Goal: Task Accomplishment & Management: Manage account settings

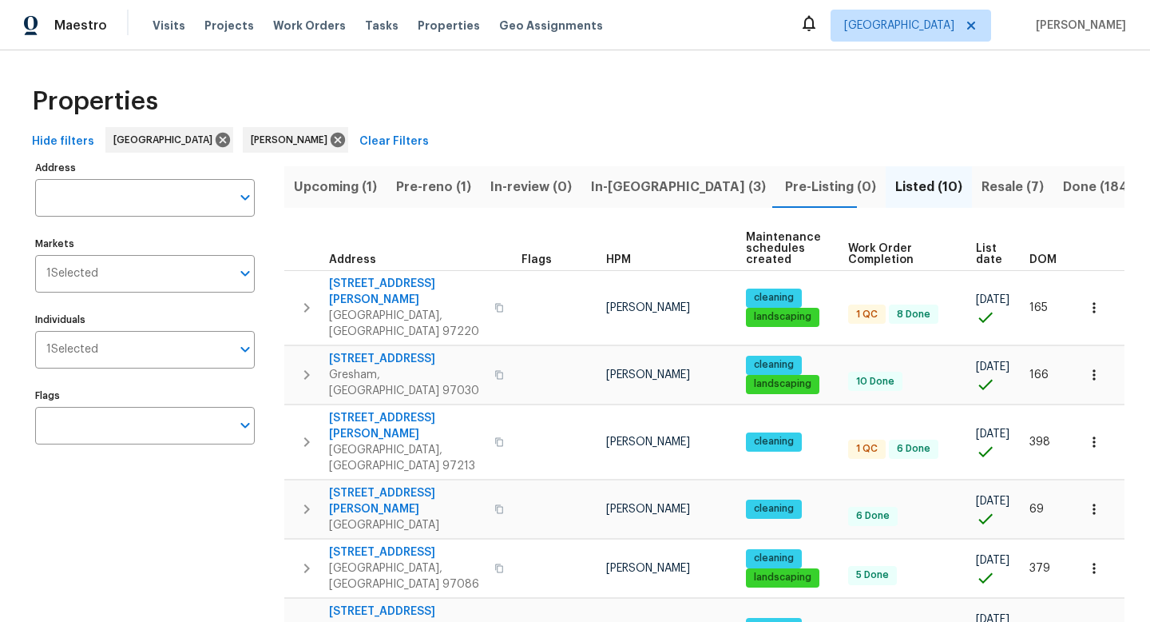
click at [129, 435] on div "Address Address Markets 1 Selected Markets Individuals 1 Selected Individuals F…" at bounding box center [155, 546] width 240 height 779
click at [417, 189] on span "Pre-reno (1)" at bounding box center [433, 187] width 75 height 22
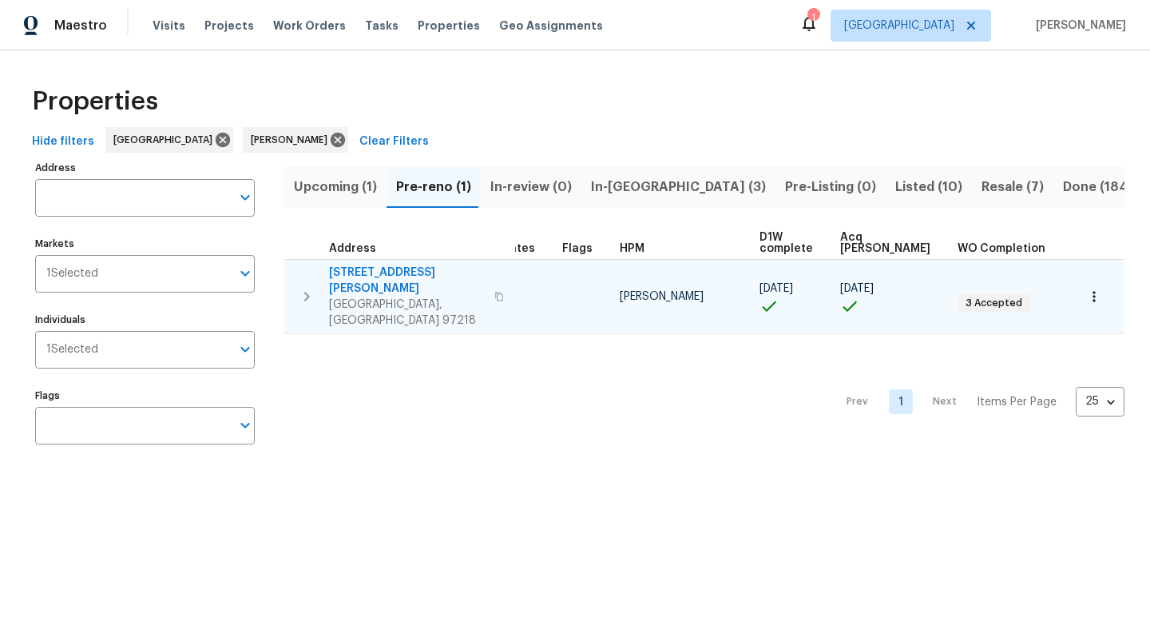
scroll to position [9, 34]
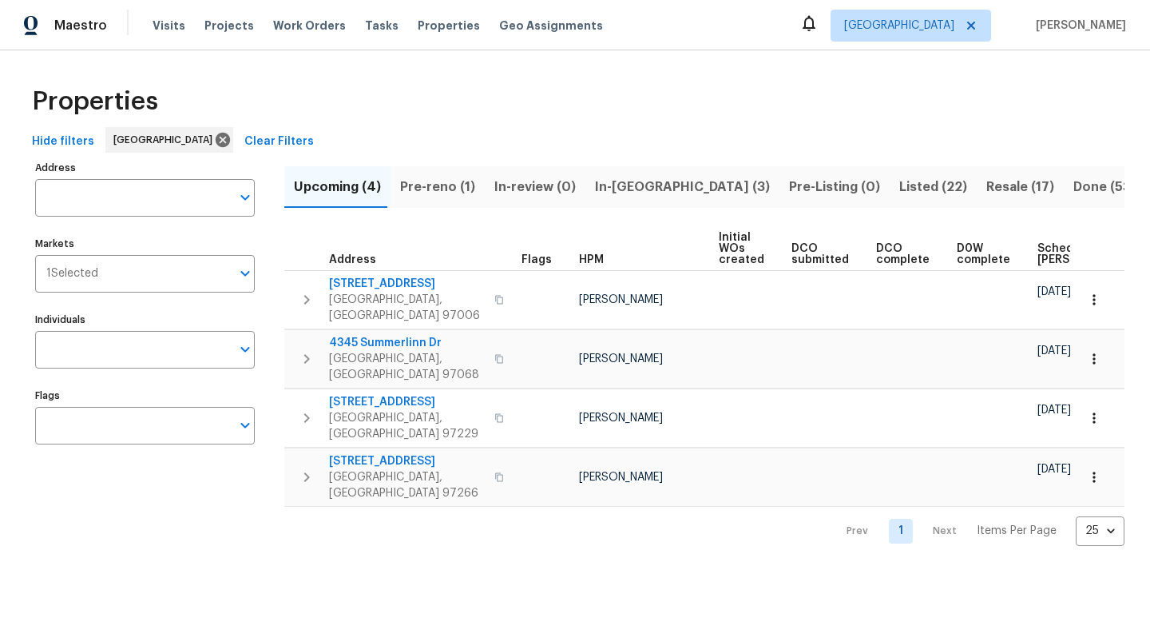
scroll to position [0, 176]
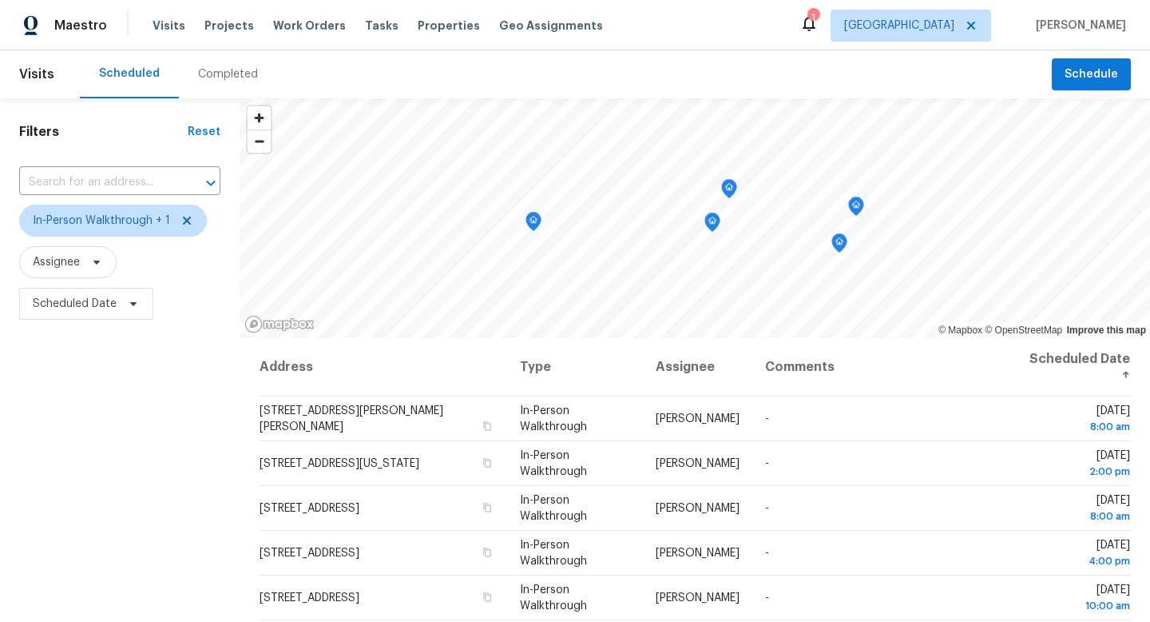
scroll to position [125, 0]
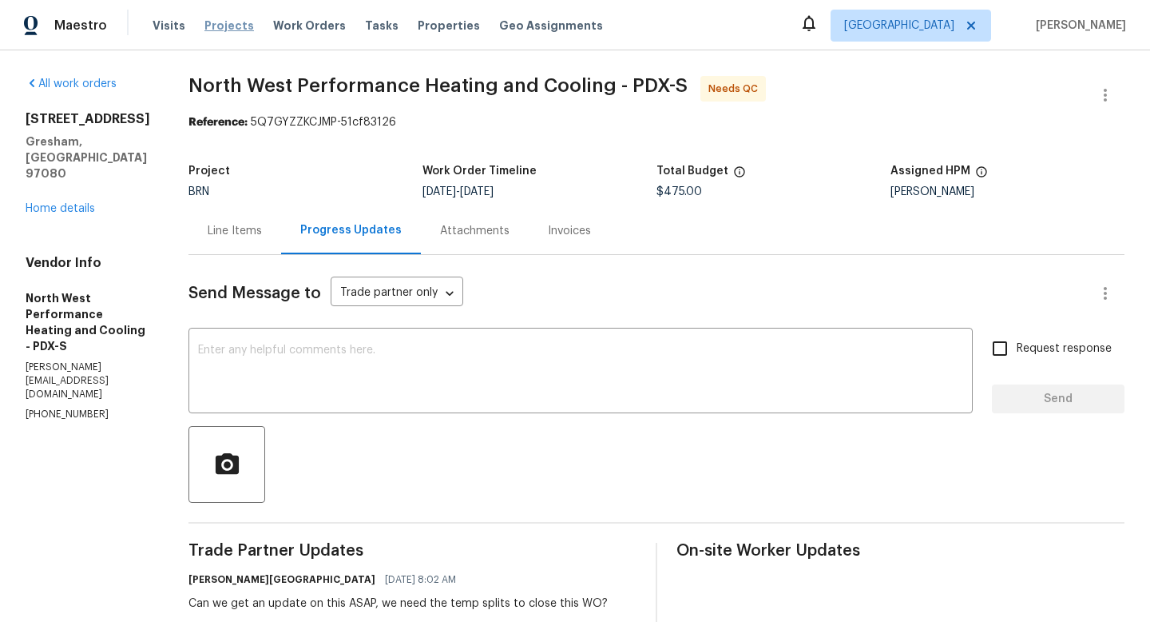
click at [216, 19] on span "Projects" at bounding box center [230, 26] width 50 height 16
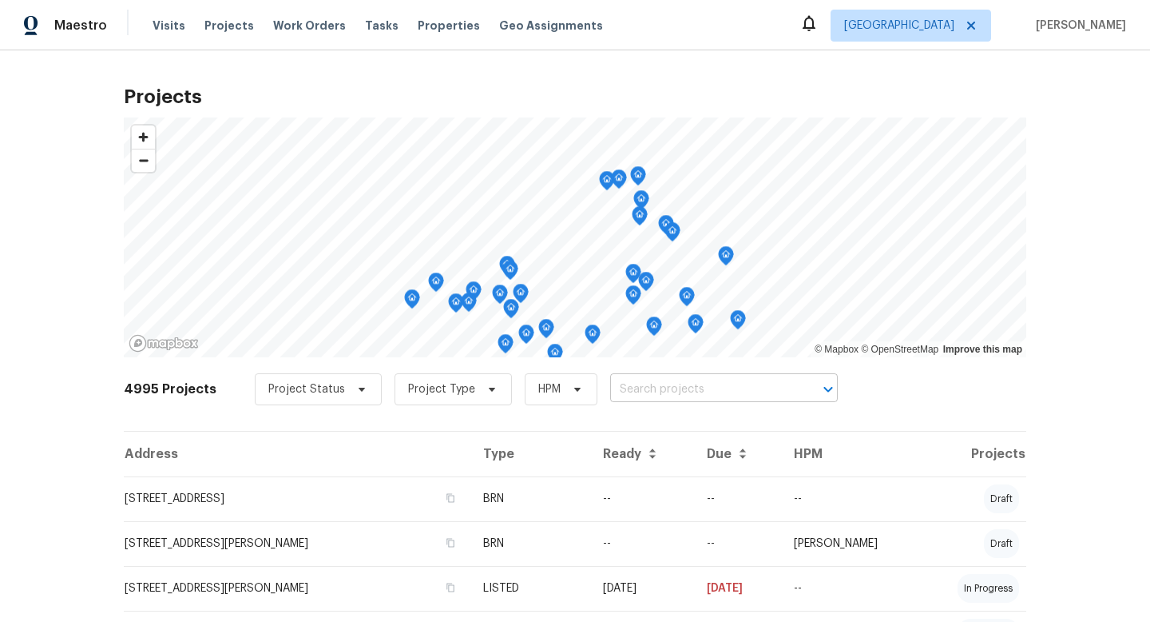
click at [643, 393] on input "text" at bounding box center [701, 389] width 183 height 25
type input "sumne"
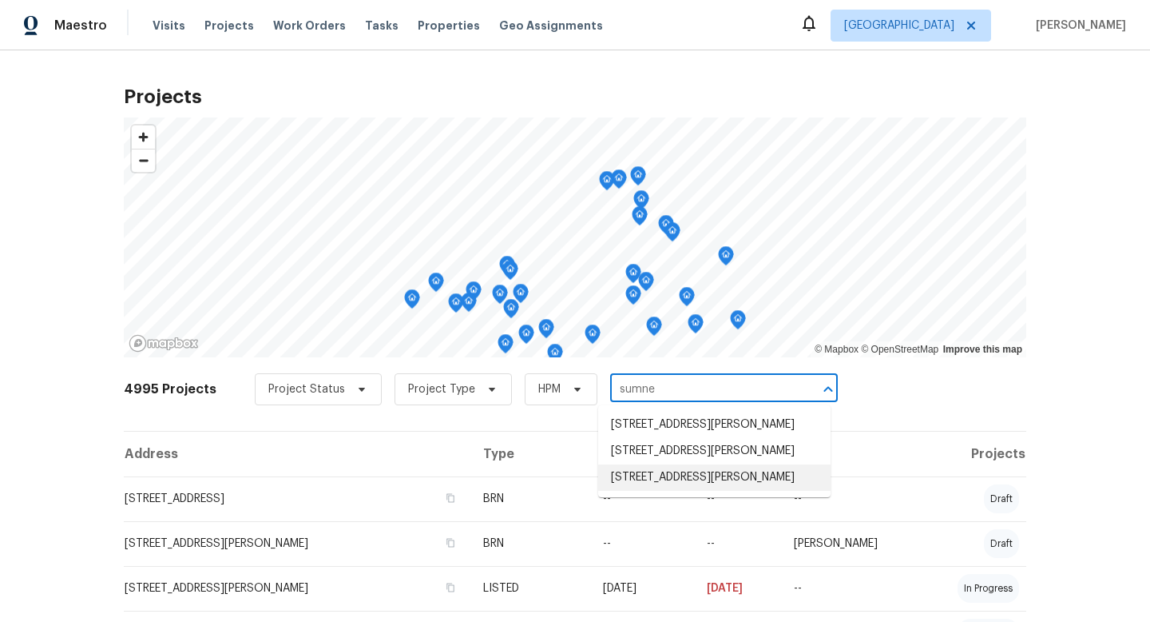
click at [643, 491] on li "[STREET_ADDRESS][PERSON_NAME]" at bounding box center [714, 477] width 232 height 26
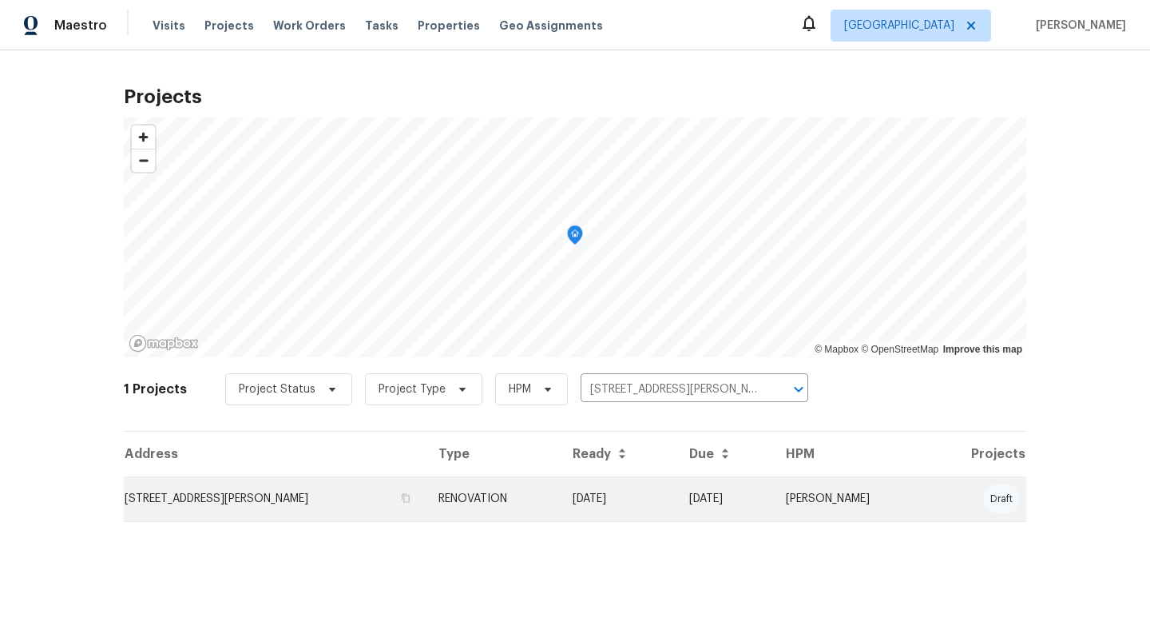
click at [307, 495] on td "[STREET_ADDRESS][PERSON_NAME]" at bounding box center [275, 498] width 302 height 45
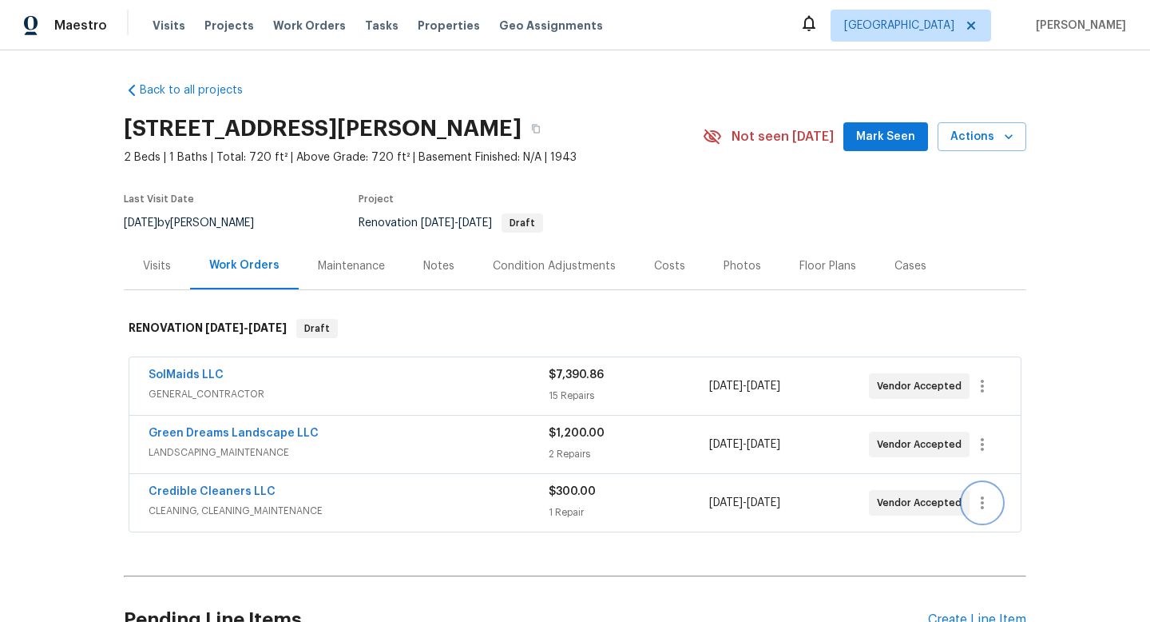
click at [993, 509] on button "button" at bounding box center [982, 502] width 38 height 38
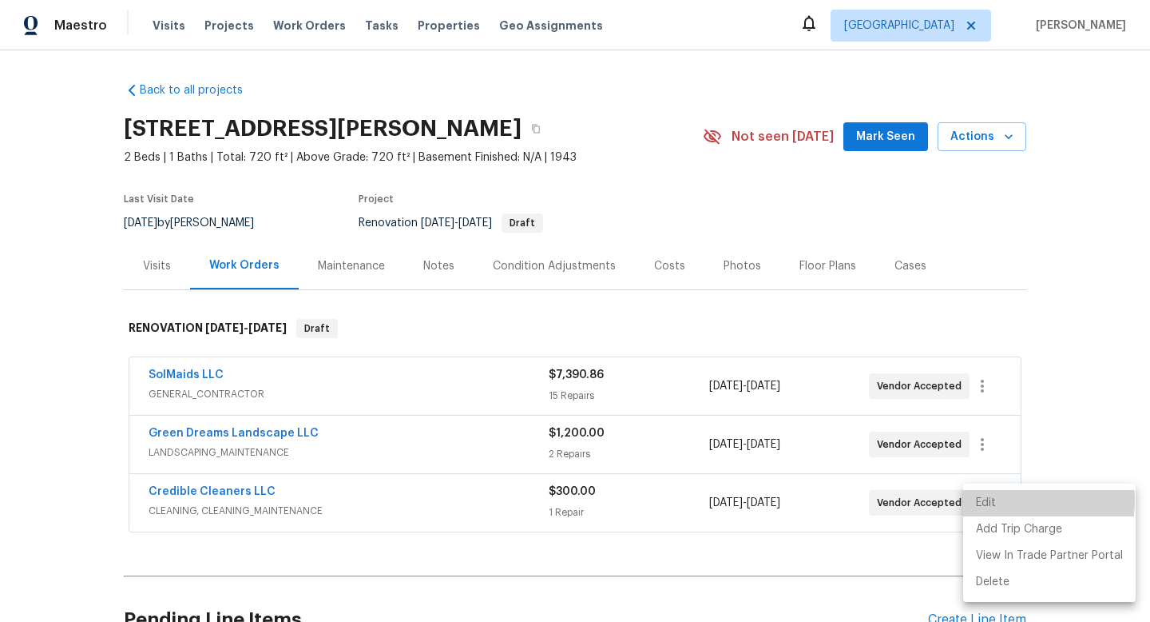
click at [997, 499] on li "Edit" at bounding box center [1049, 503] width 173 height 26
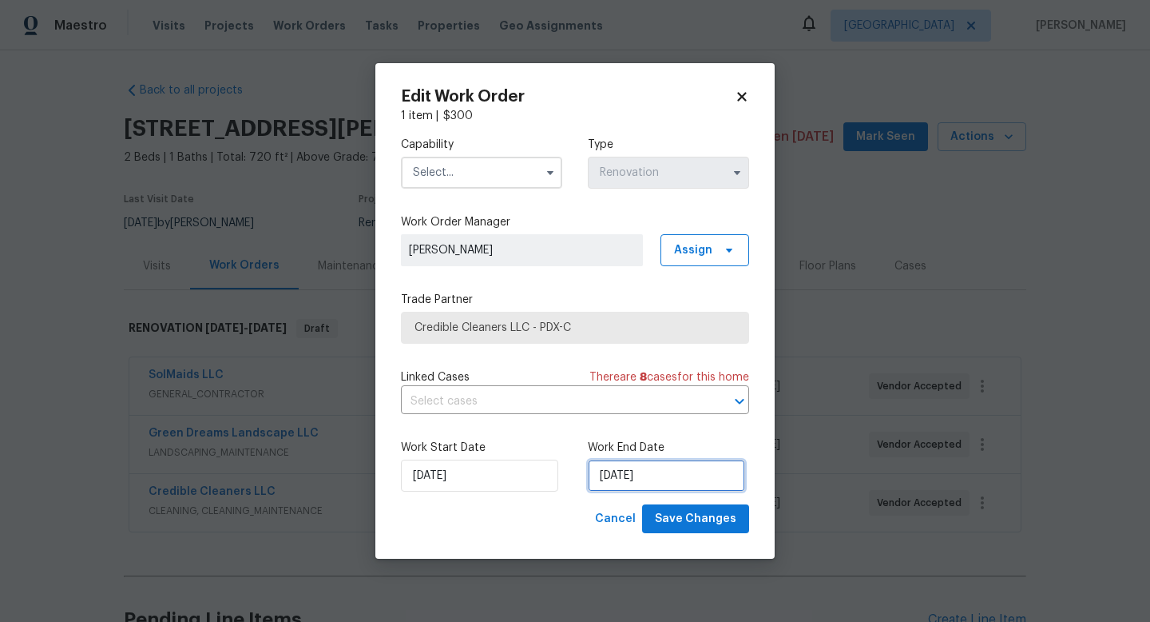
select select "8"
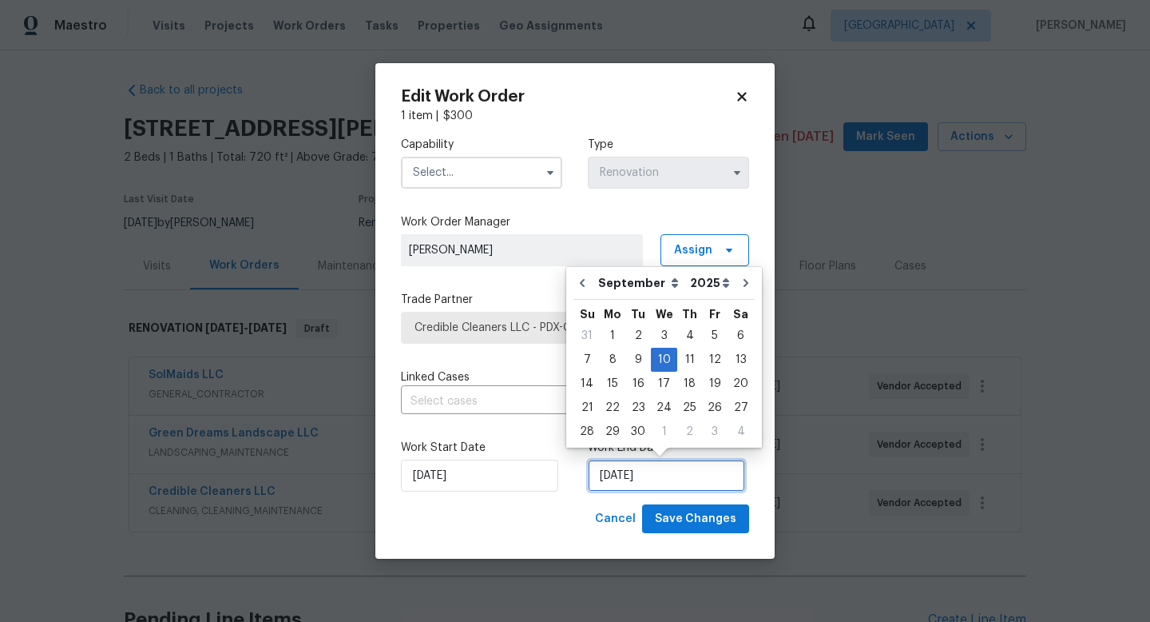
click at [657, 479] on input "9/10/2025" at bounding box center [666, 475] width 157 height 32
click at [709, 355] on div "12" at bounding box center [715, 359] width 26 height 22
type input "[DATE]"
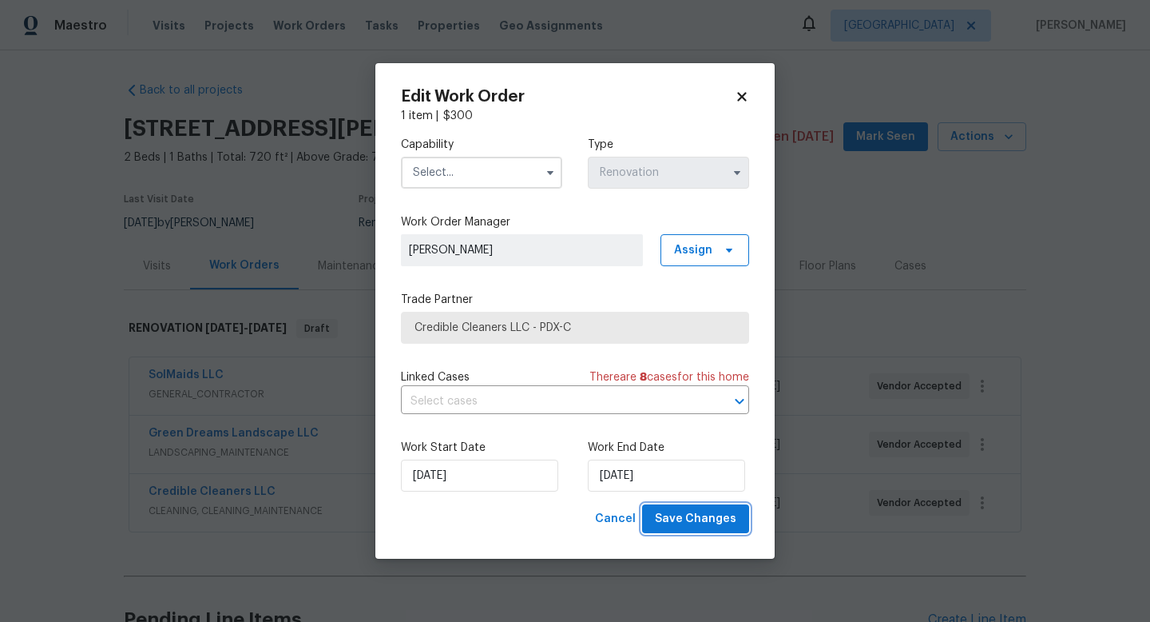
click at [701, 525] on span "Save Changes" at bounding box center [695, 519] width 81 height 20
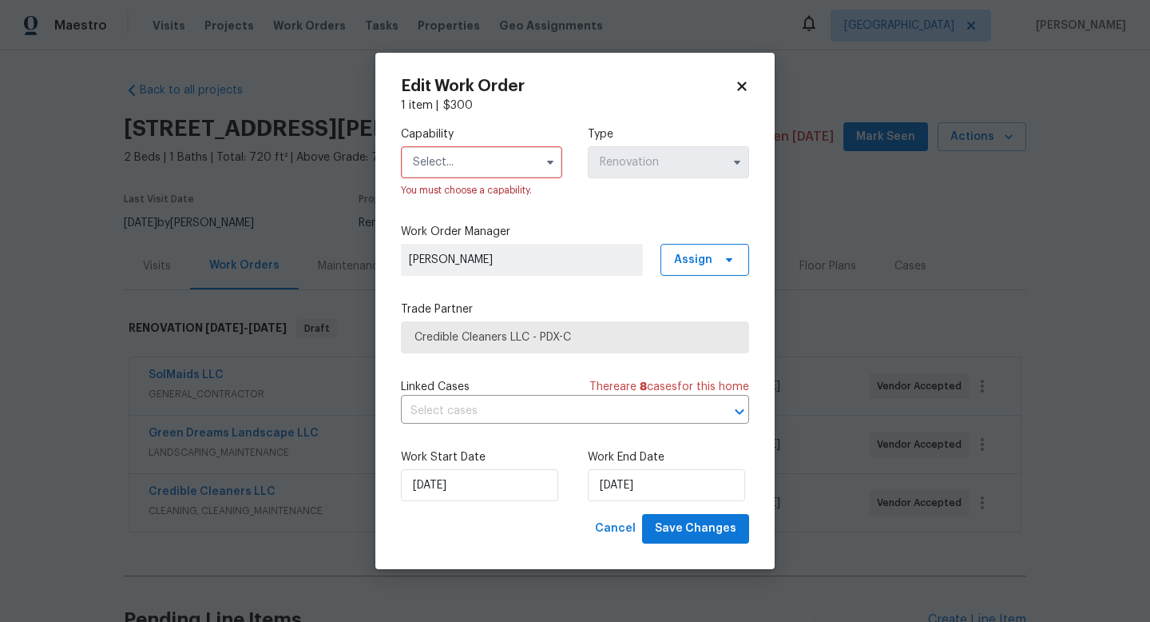
click at [479, 169] on input "text" at bounding box center [481, 162] width 161 height 32
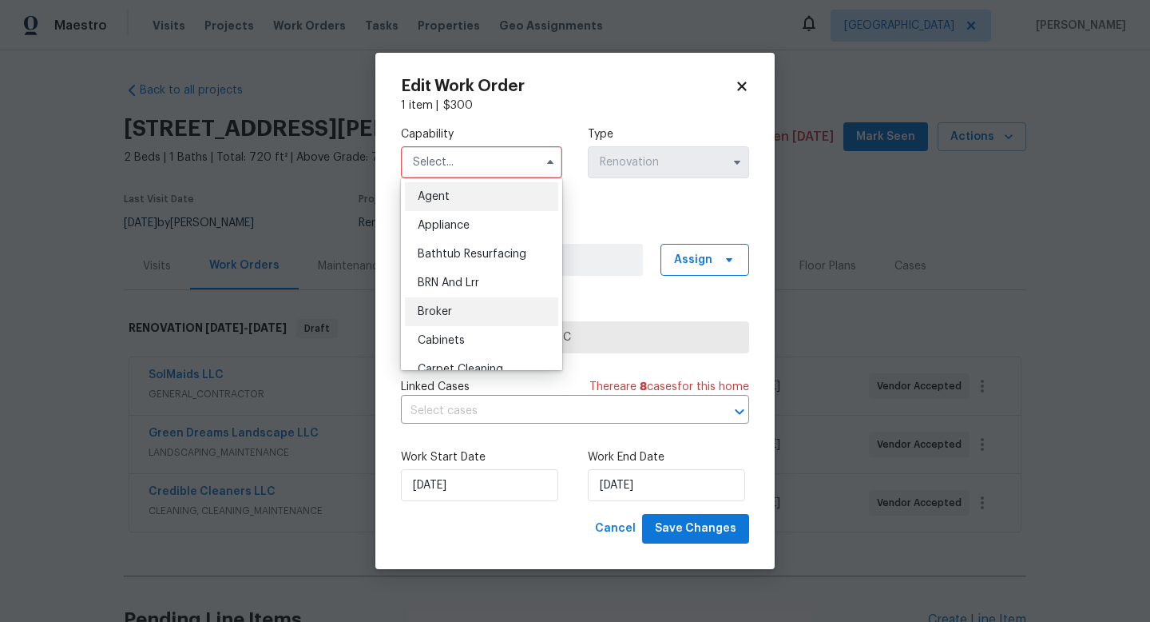
scroll to position [77, 0]
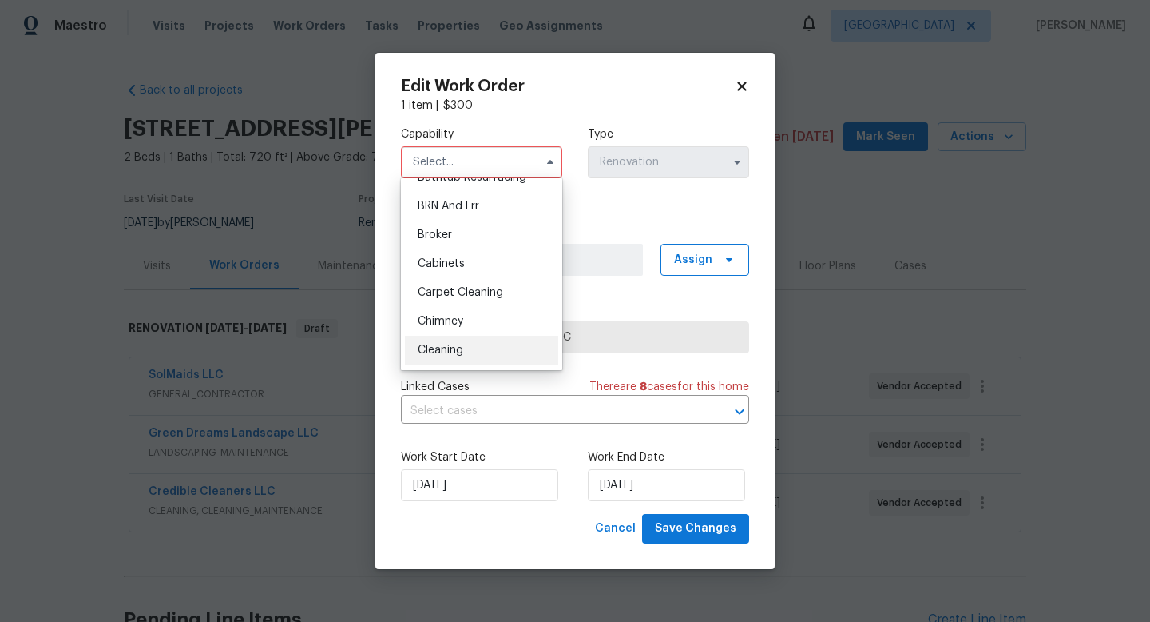
click at [456, 356] on div "Cleaning" at bounding box center [481, 350] width 153 height 29
type input "Cleaning"
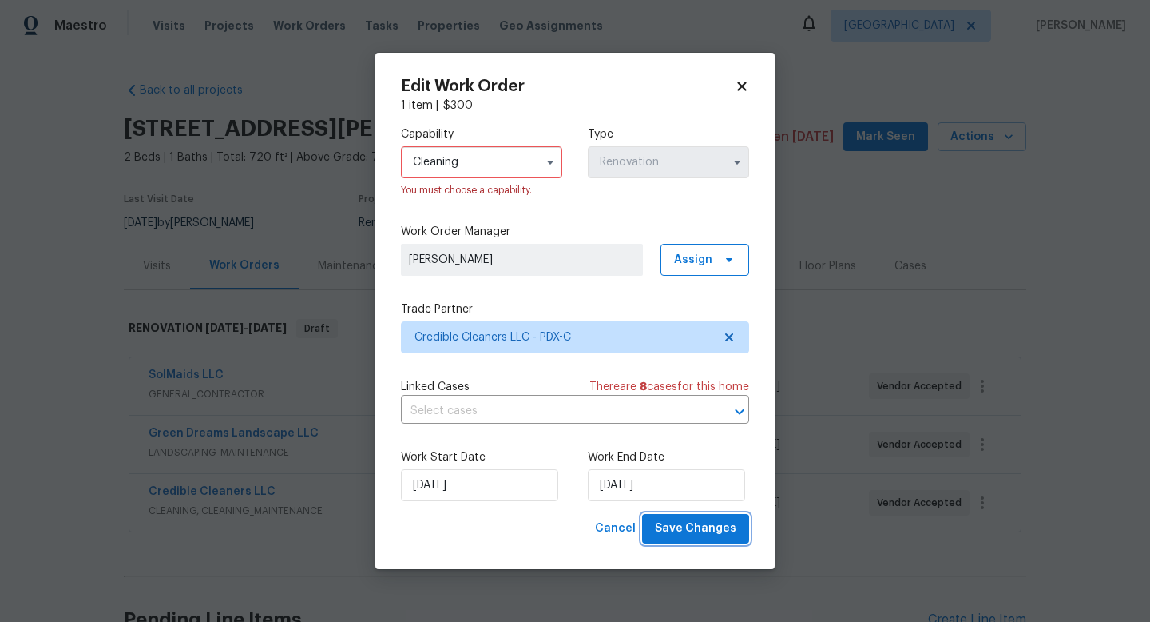
click at [706, 532] on span "Save Changes" at bounding box center [695, 528] width 81 height 20
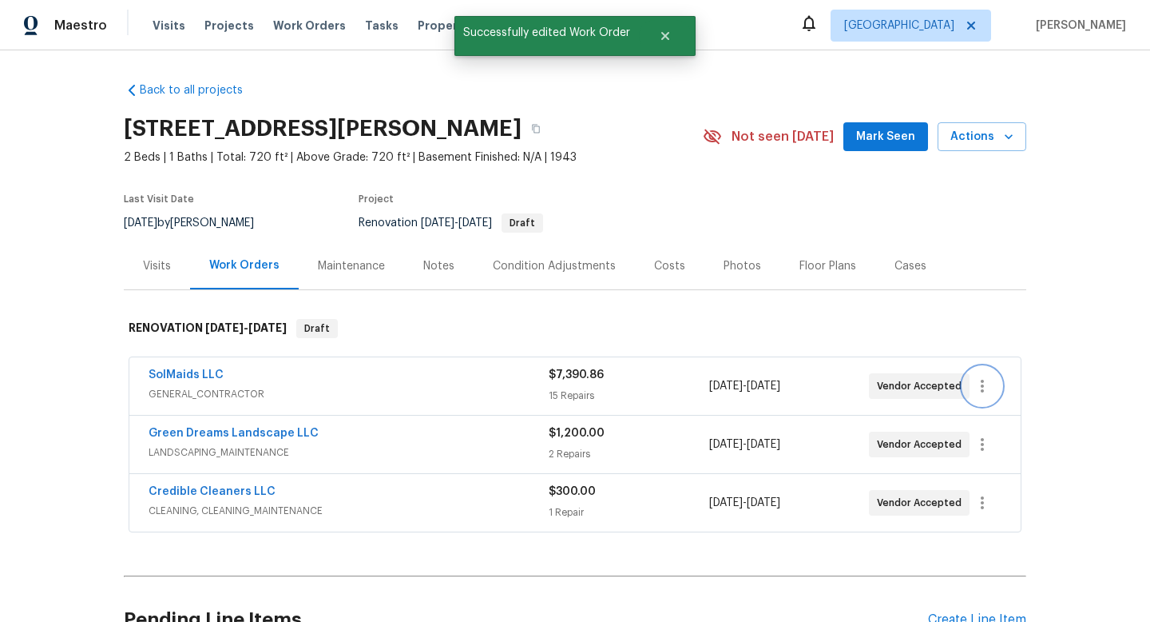
click at [993, 386] on button "button" at bounding box center [982, 386] width 38 height 38
click at [995, 381] on li "Edit" at bounding box center [1049, 386] width 173 height 26
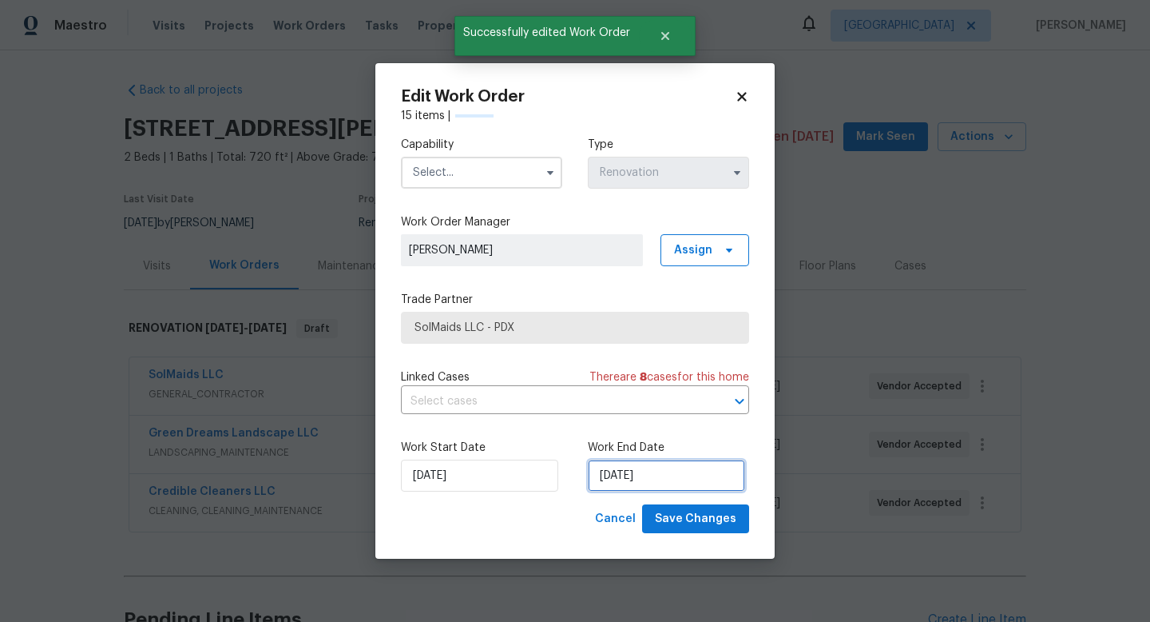
click at [640, 478] on input "[DATE]" at bounding box center [666, 475] width 157 height 32
select select "8"
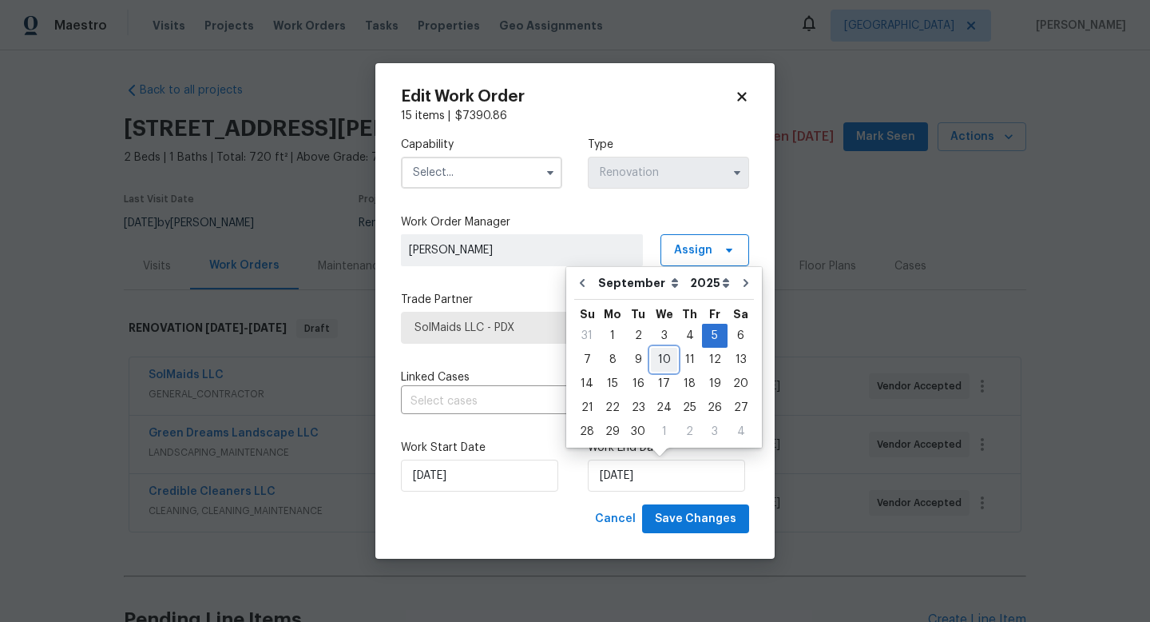
click at [657, 362] on div "10" at bounding box center [664, 359] width 26 height 22
type input "9/10/2025"
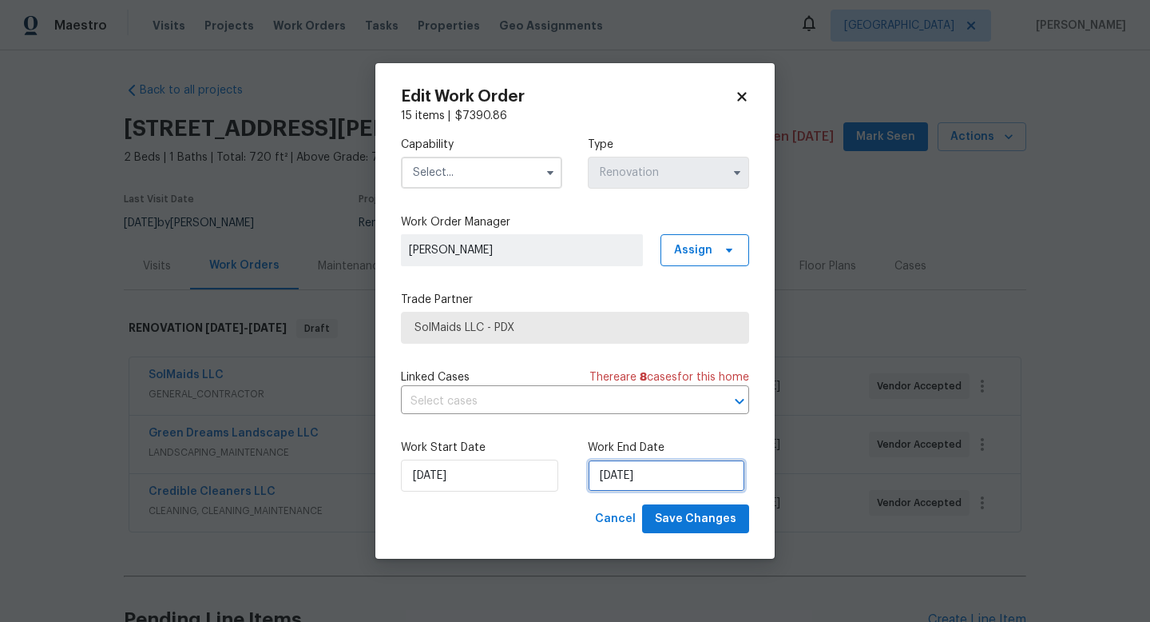
click at [673, 475] on input "9/10/2025" at bounding box center [666, 475] width 157 height 32
select select "8"
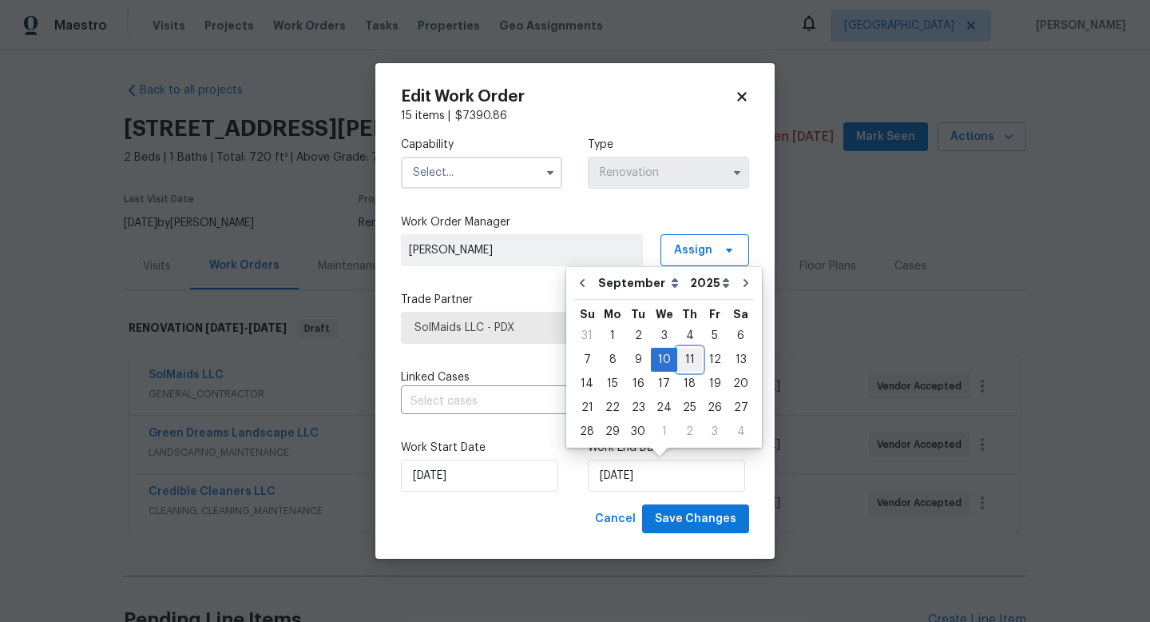
click at [689, 363] on div "11" at bounding box center [689, 359] width 25 height 22
type input "[DATE]"
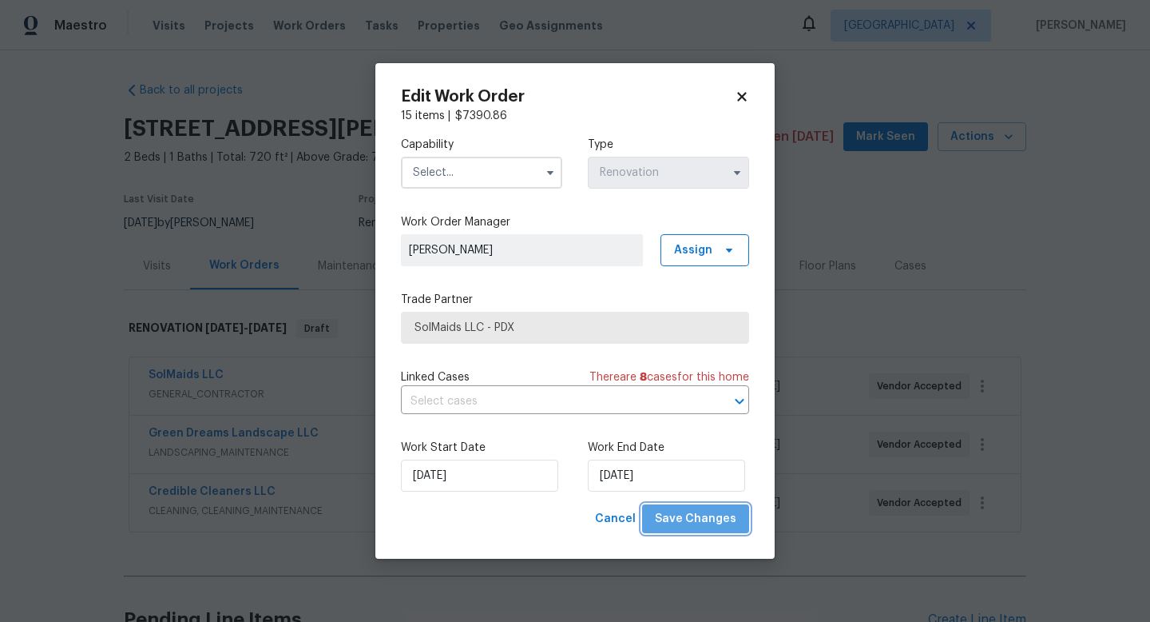
click at [705, 524] on span "Save Changes" at bounding box center [695, 519] width 81 height 20
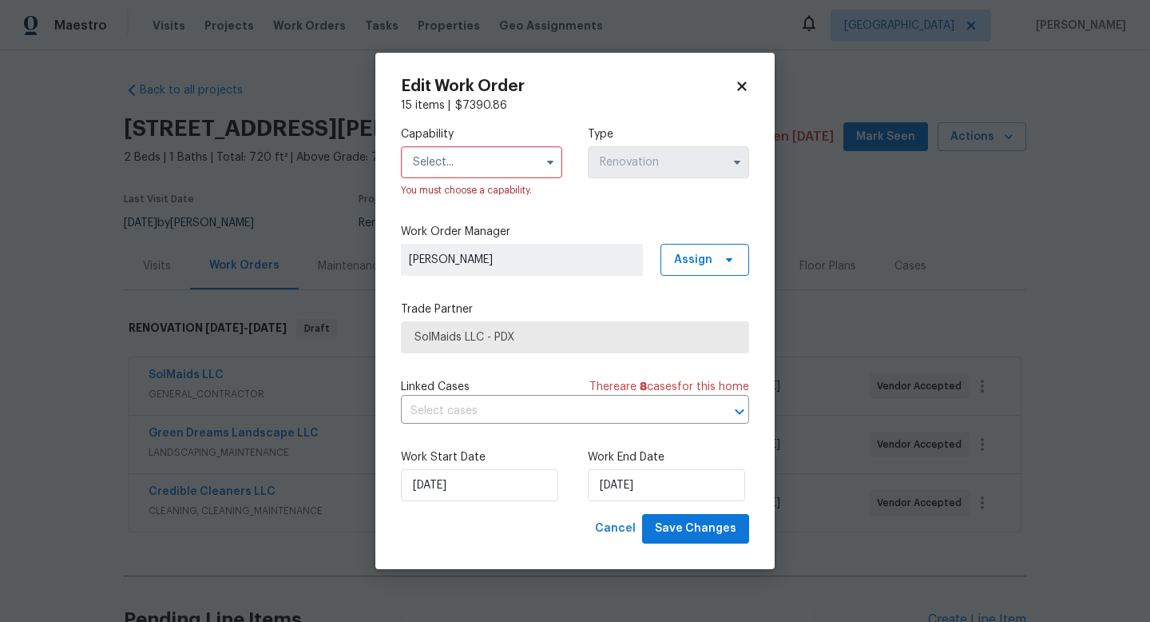
click at [483, 160] on input "text" at bounding box center [481, 162] width 161 height 32
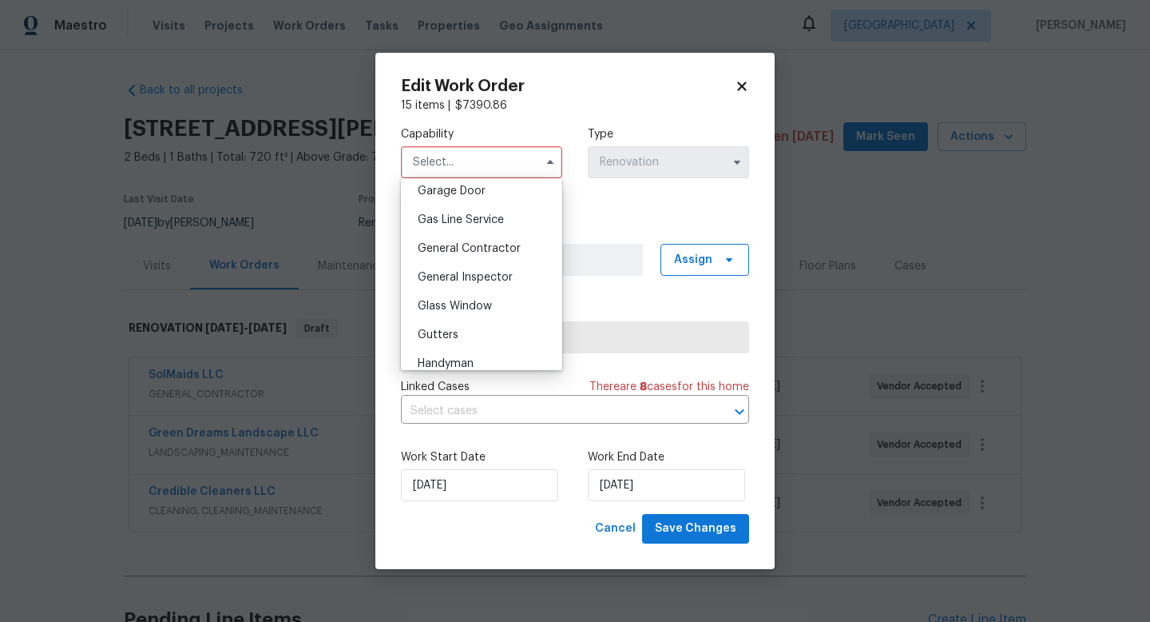
scroll to position [701, 0]
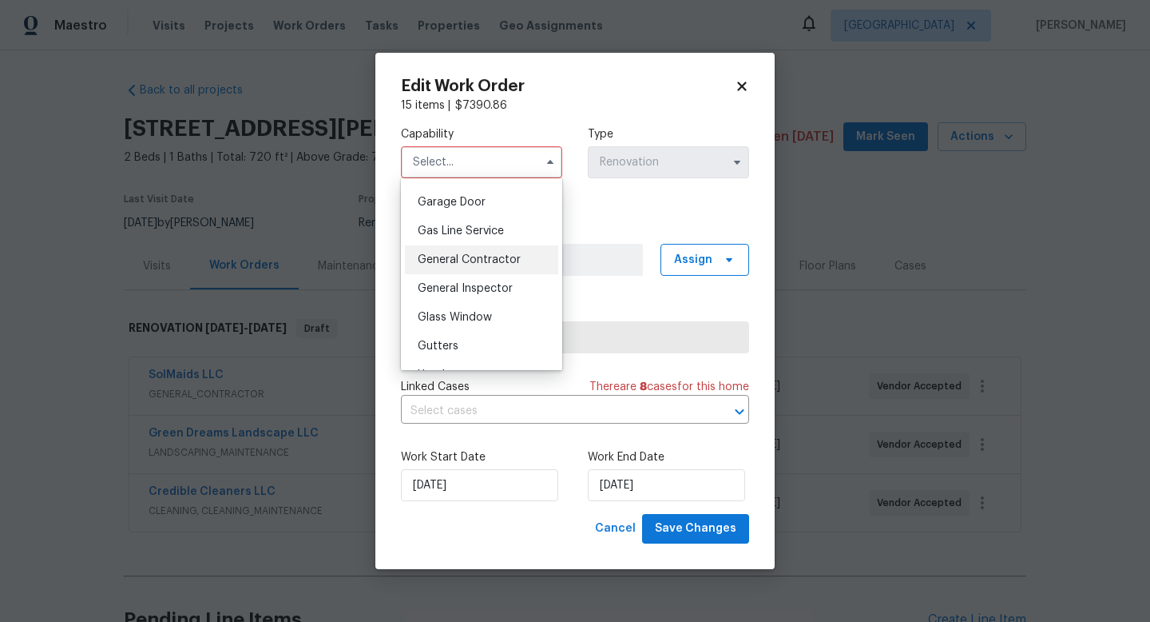
click at [491, 267] on div "General Contractor" at bounding box center [481, 259] width 153 height 29
type input "General Contractor"
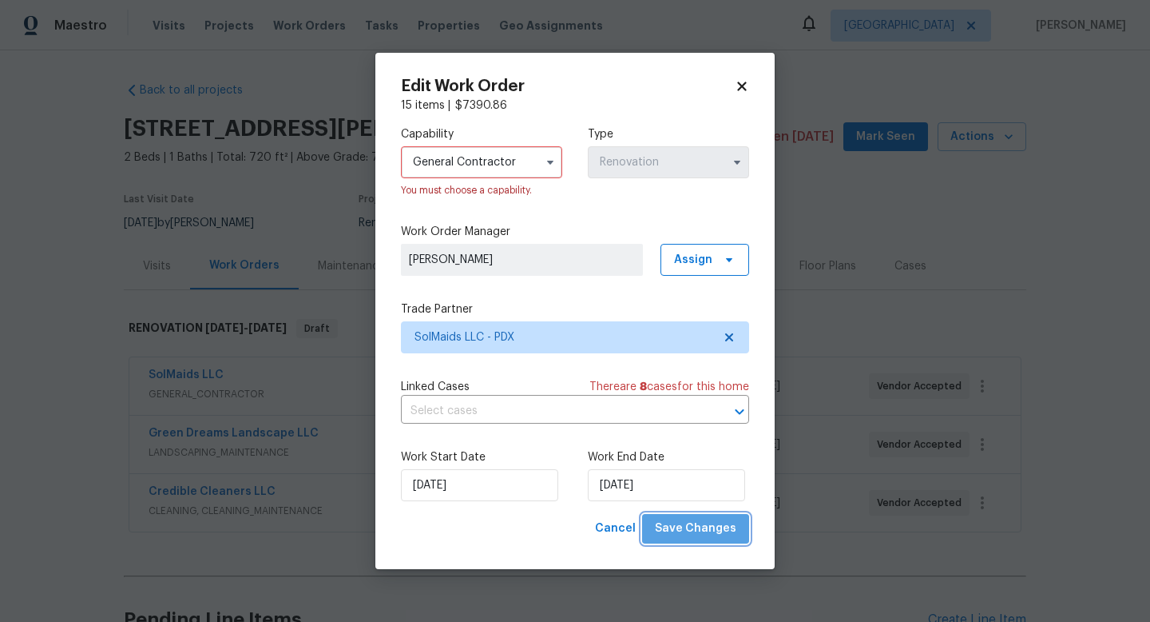
click at [731, 527] on span "Save Changes" at bounding box center [695, 528] width 81 height 20
